Goal: Check status

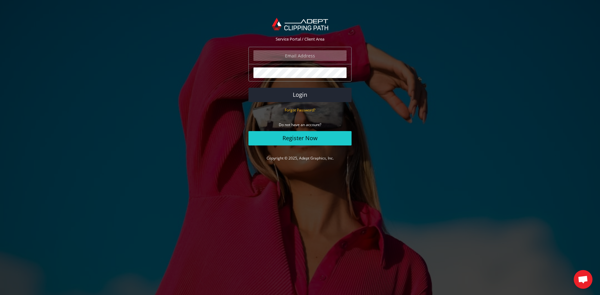
type input "[PERSON_NAME][EMAIL_ADDRESS][DOMAIN_NAME]"
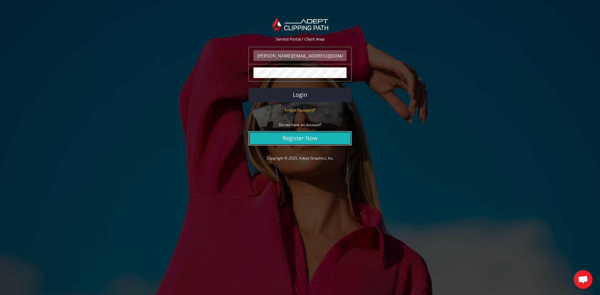
click at [295, 139] on link "Register Now" at bounding box center [299, 138] width 103 height 14
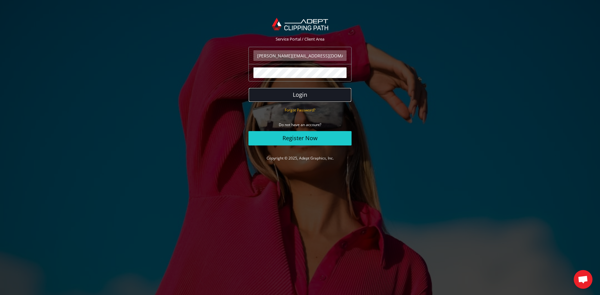
click at [305, 99] on button "Login" at bounding box center [299, 95] width 103 height 14
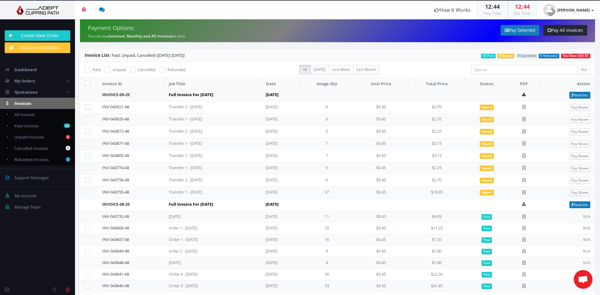
click at [525, 93] on td at bounding box center [524, 95] width 32 height 12
click at [525, 93] on icon at bounding box center [523, 95] width 4 height 4
